Goal: Contribute content: Add original content to the website for others to see

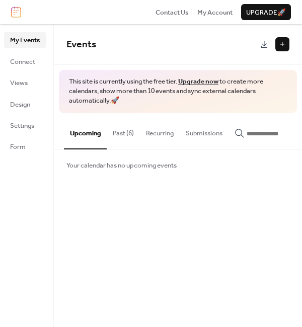
click at [281, 47] on button at bounding box center [282, 44] width 14 height 14
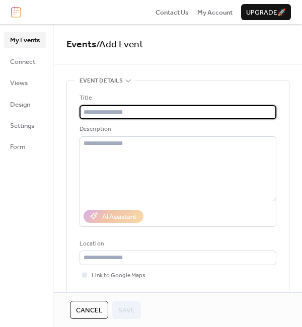
type input "*"
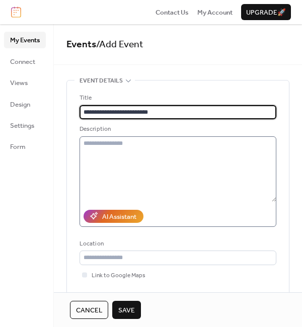
type input "**********"
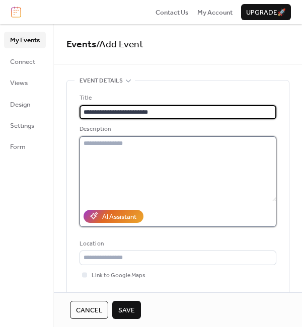
click at [103, 143] on textarea at bounding box center [177, 168] width 197 height 65
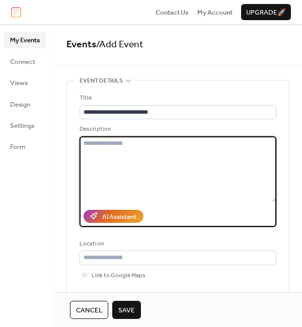
paste textarea "**********"
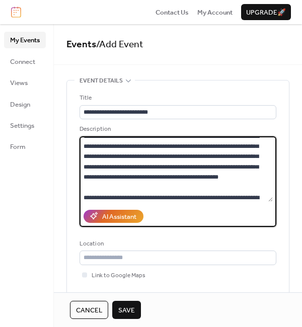
scroll to position [404, 0]
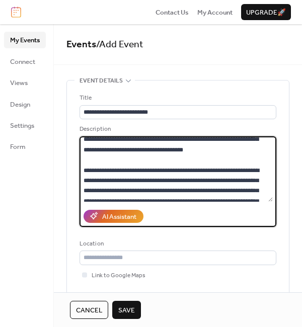
click at [162, 177] on textarea at bounding box center [175, 168] width 193 height 65
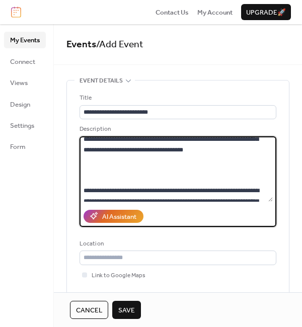
scroll to position [424, 0]
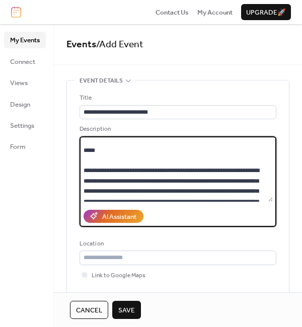
paste textarea "**********"
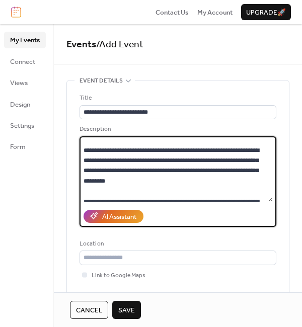
scroll to position [455, 0]
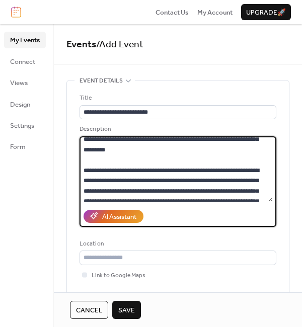
click at [101, 147] on textarea at bounding box center [175, 168] width 193 height 65
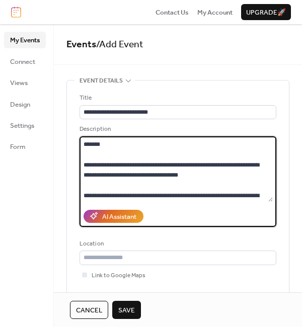
scroll to position [108, 0]
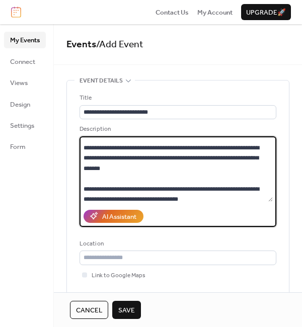
click at [179, 176] on textarea at bounding box center [175, 168] width 193 height 65
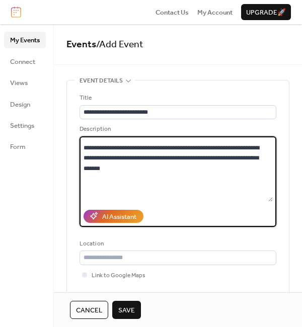
scroll to position [111, 0]
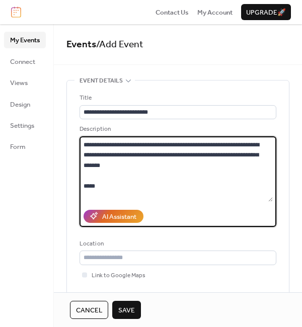
paste textarea "**********"
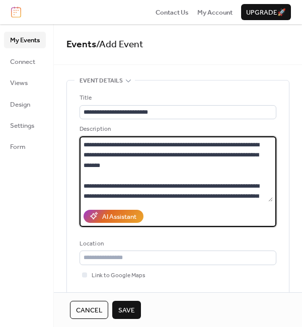
scroll to position [142, 0]
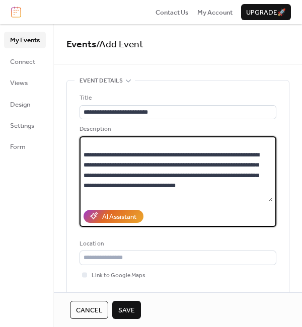
click at [103, 164] on textarea at bounding box center [175, 168] width 193 height 65
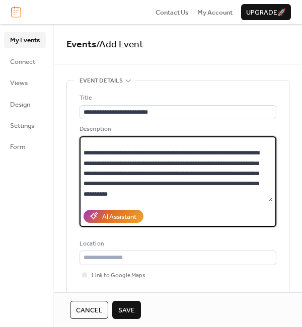
click at [173, 193] on textarea at bounding box center [175, 168] width 193 height 65
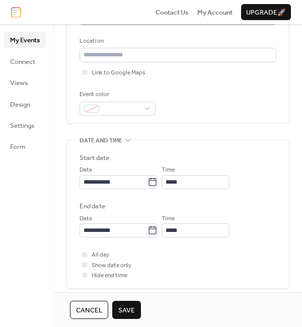
scroll to position [220, 0]
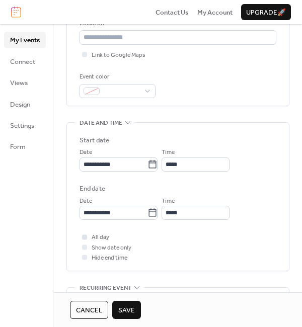
type textarea "**********"
click at [85, 238] on div at bounding box center [84, 236] width 5 height 5
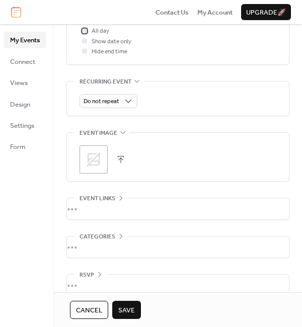
scroll to position [439, 0]
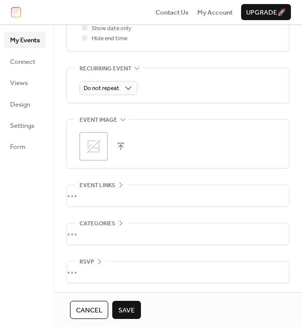
click at [100, 146] on icon at bounding box center [93, 146] width 16 height 16
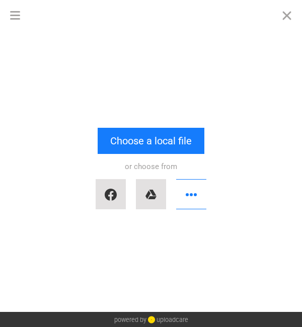
scroll to position [1239, 0]
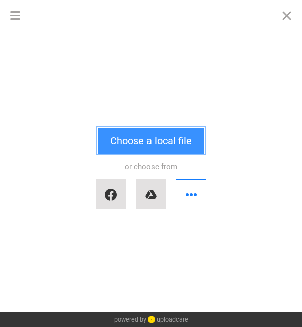
click at [147, 141] on button "Choose a local file" at bounding box center [151, 141] width 107 height 26
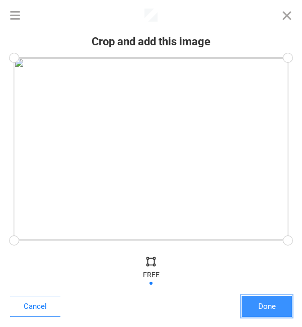
click at [272, 306] on button "Done" at bounding box center [266, 306] width 50 height 21
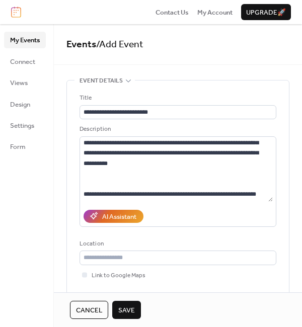
scroll to position [1249, 0]
click at [132, 309] on span "Save" at bounding box center [126, 310] width 17 height 10
